Goal: Check status: Check status

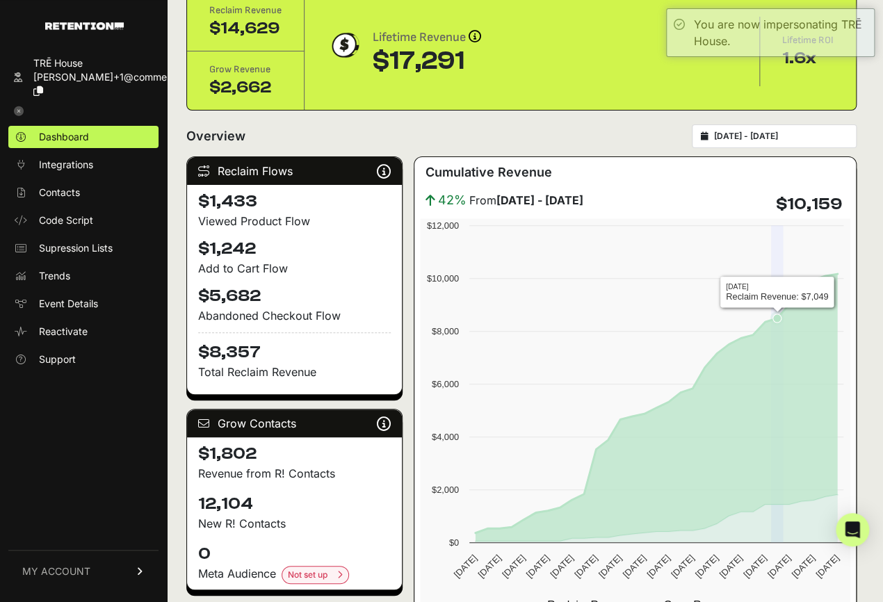
scroll to position [65, 0]
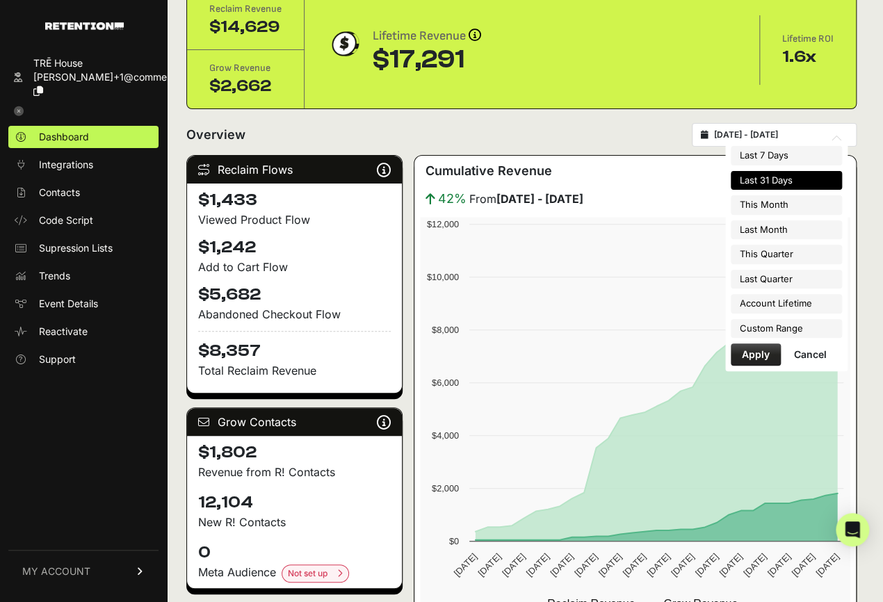
click at [811, 134] on input "[DATE] - [DATE]" at bounding box center [781, 134] width 134 height 11
click at [794, 206] on li "This Month" at bounding box center [786, 204] width 111 height 19
type input "[DATE] - [DATE]"
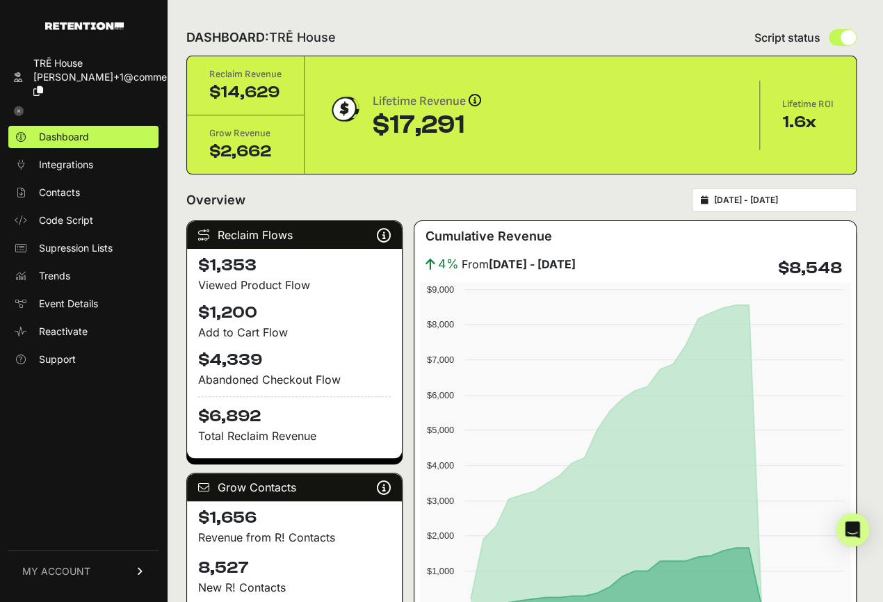
click at [20, 106] on icon at bounding box center [19, 111] width 10 height 10
